Goal: Task Accomplishment & Management: Use online tool/utility

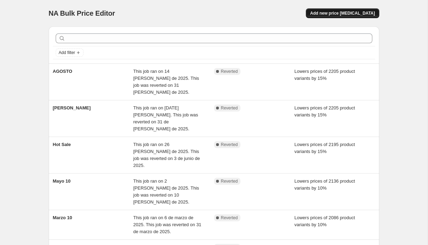
click at [367, 10] on button "Add new price [MEDICAL_DATA]" at bounding box center [342, 13] width 73 height 10
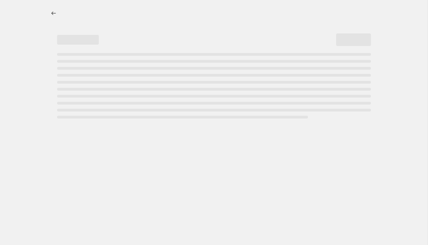
select select "percentage"
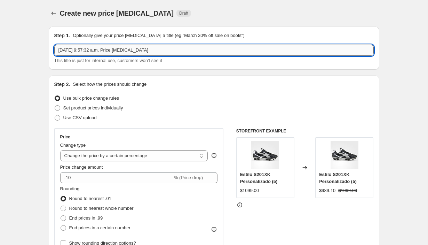
click at [117, 51] on input "[DATE] 9:57:32 a.m. Price [MEDICAL_DATA]" at bounding box center [214, 50] width 320 height 11
type input "SEPTIEMBRE"
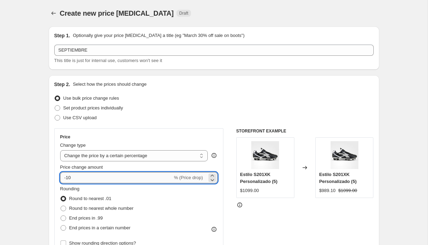
click at [88, 178] on input "-10" at bounding box center [116, 177] width 112 height 11
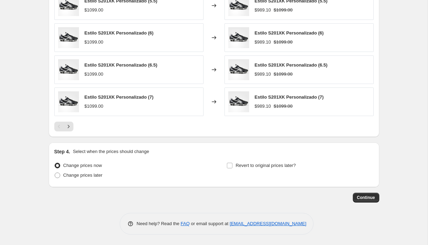
scroll to position [451, 0]
type input "-15"
click at [228, 168] on input "Revert to original prices later?" at bounding box center [230, 166] width 6 height 6
checkbox input "true"
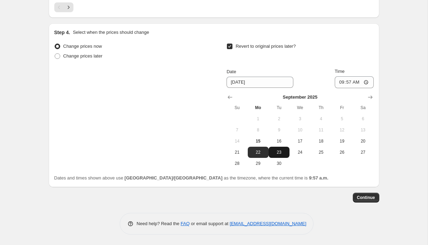
scroll to position [571, 0]
click at [345, 140] on span "19" at bounding box center [342, 141] width 15 height 6
type input "[DATE]"
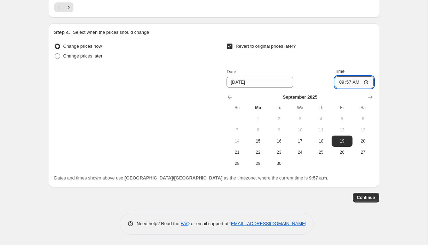
click at [348, 79] on input "09:57" at bounding box center [354, 82] width 39 height 12
type input "23:59"
click at [362, 196] on span "Continue" at bounding box center [366, 198] width 18 height 6
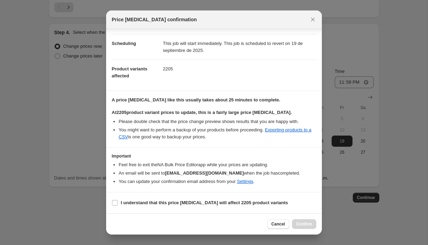
scroll to position [51, 0]
click at [114, 204] on input "I understand that this price [MEDICAL_DATA] will affect 2205 product variants" at bounding box center [115, 203] width 6 height 6
checkbox input "true"
click at [301, 223] on span "Confirm" at bounding box center [304, 224] width 16 height 6
